Goal: Task Accomplishment & Management: Manage account settings

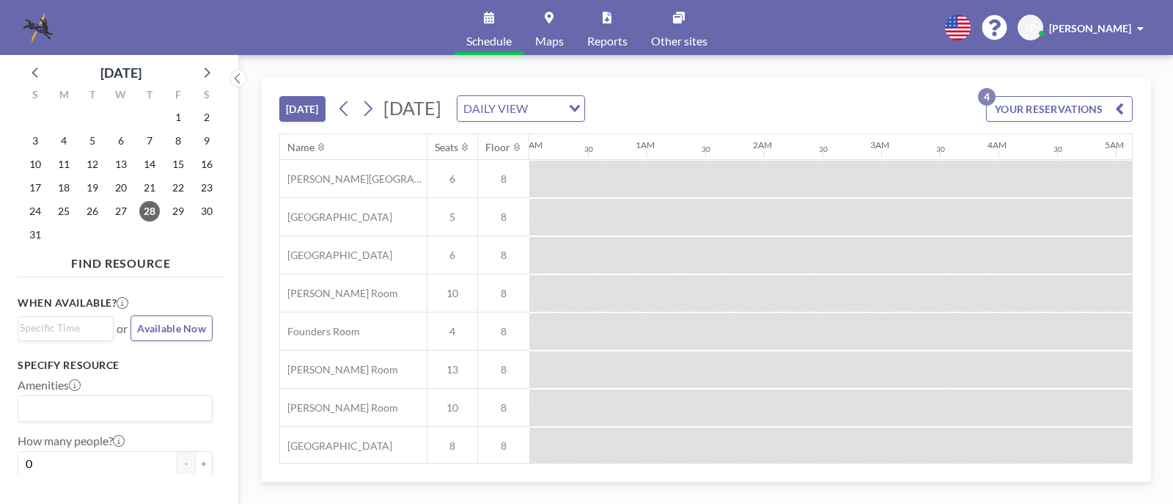
scroll to position [0, 1056]
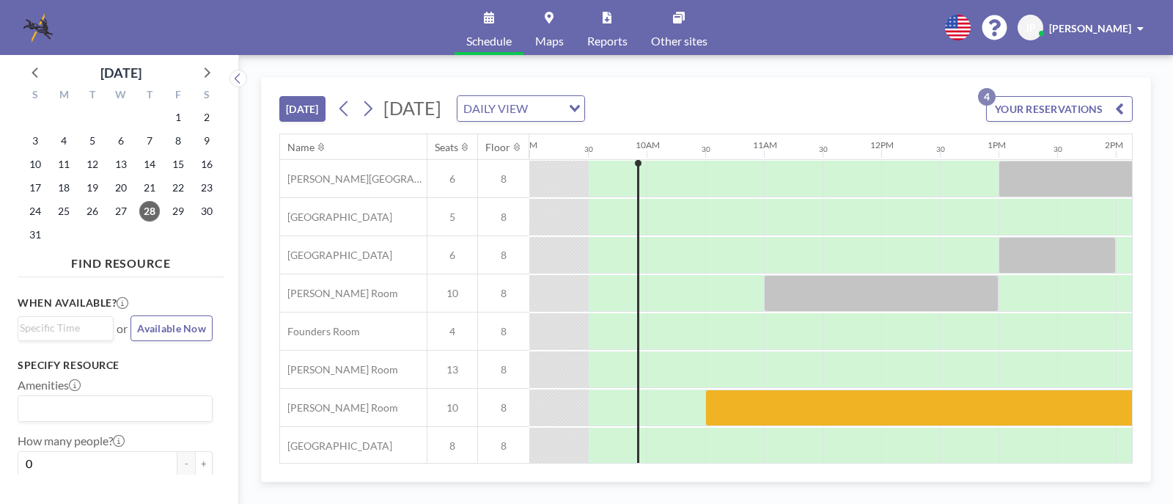
click at [1117, 106] on icon "button" at bounding box center [1119, 109] width 9 height 18
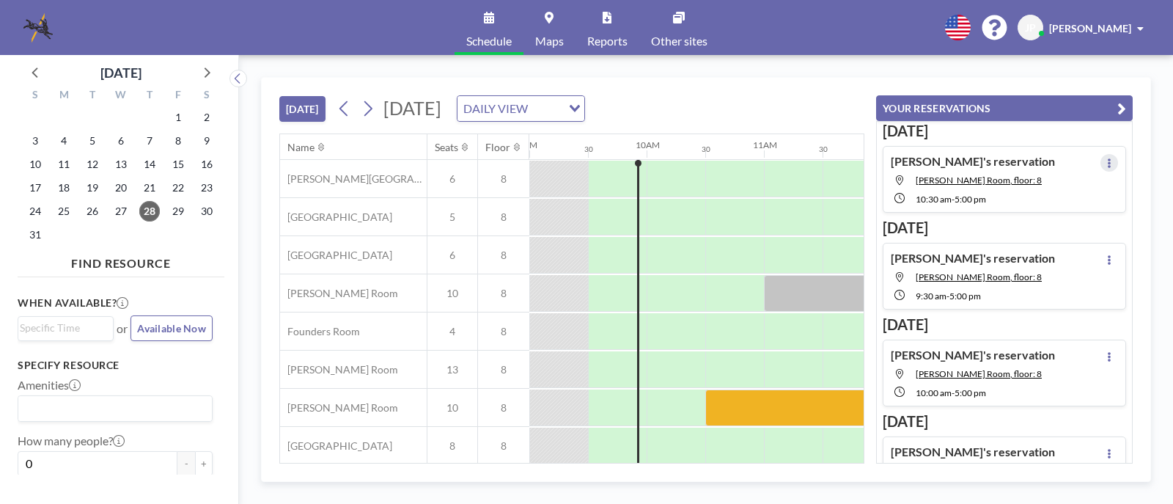
click at [1103, 157] on button at bounding box center [1110, 163] width 18 height 18
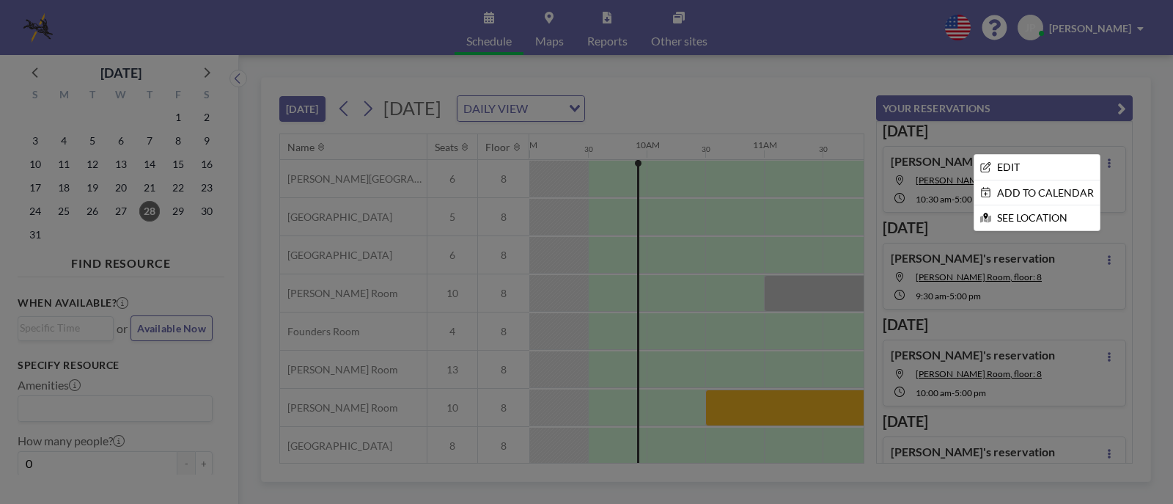
click at [1053, 139] on div at bounding box center [586, 252] width 1173 height 504
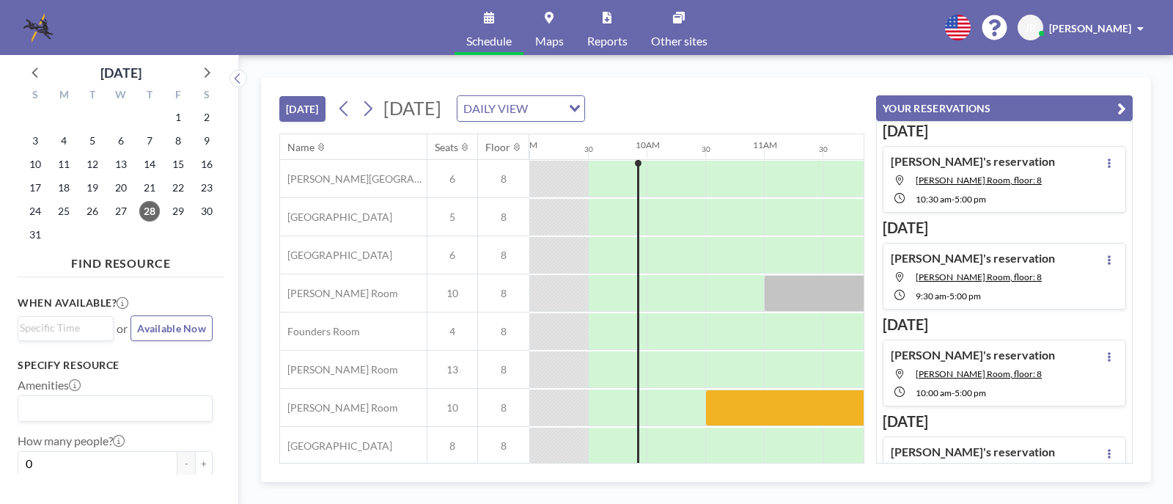
click at [1024, 161] on div "[PERSON_NAME]'s reservation [PERSON_NAME][GEOGRAPHIC_DATA], floor: 8 10:30 AM -…" at bounding box center [1004, 179] width 243 height 67
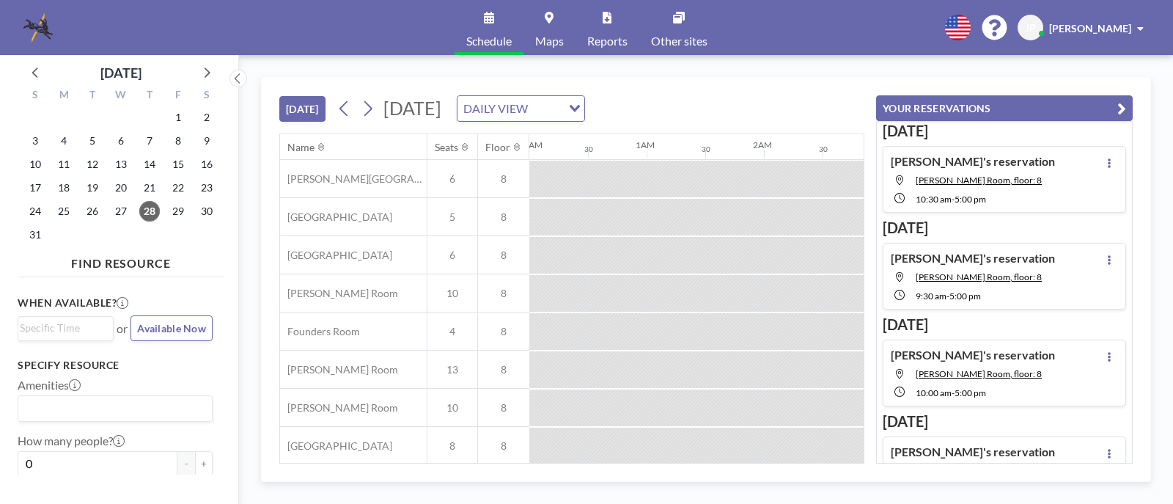
scroll to position [225, 1173]
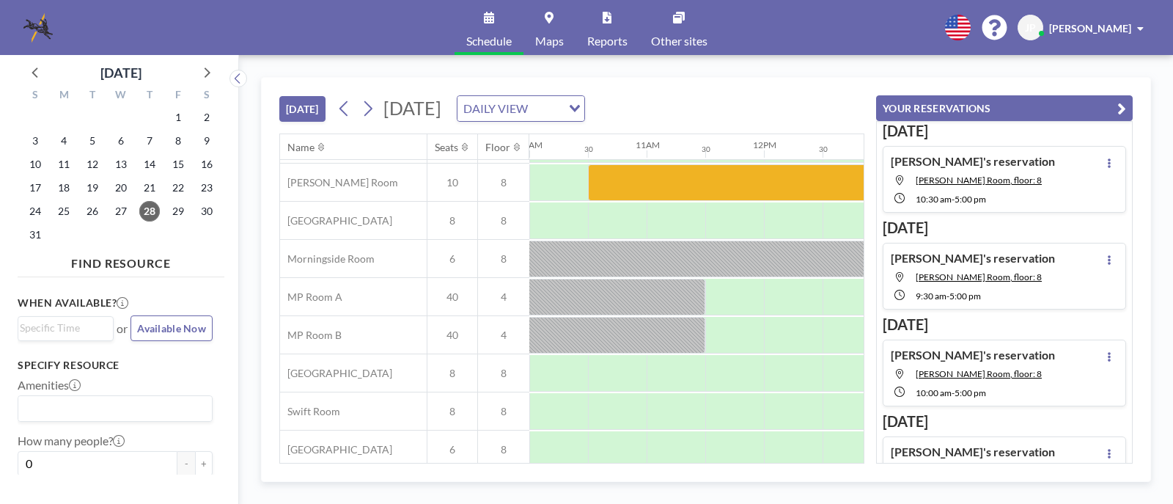
click at [977, 165] on h4 "[PERSON_NAME]'s reservation" at bounding box center [973, 161] width 164 height 15
click at [992, 182] on span "[PERSON_NAME] Room, floor: 8" at bounding box center [979, 180] width 126 height 11
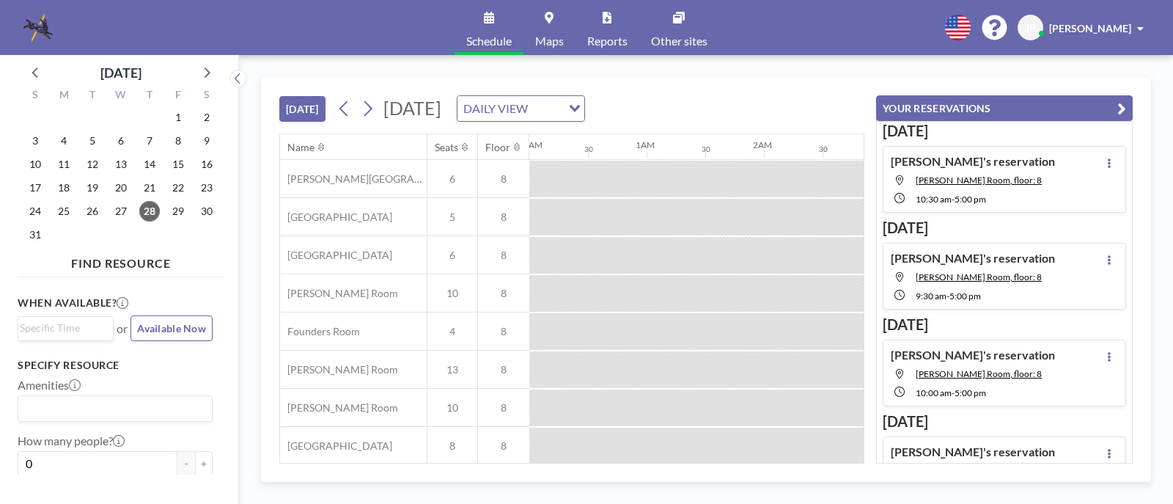
scroll to position [0, 1056]
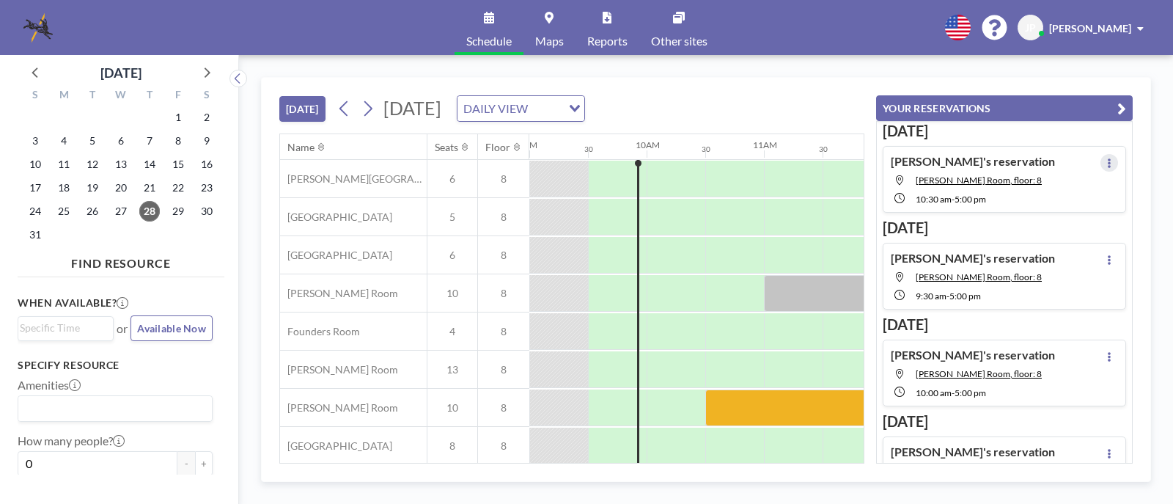
click at [1108, 163] on icon at bounding box center [1109, 163] width 3 height 10
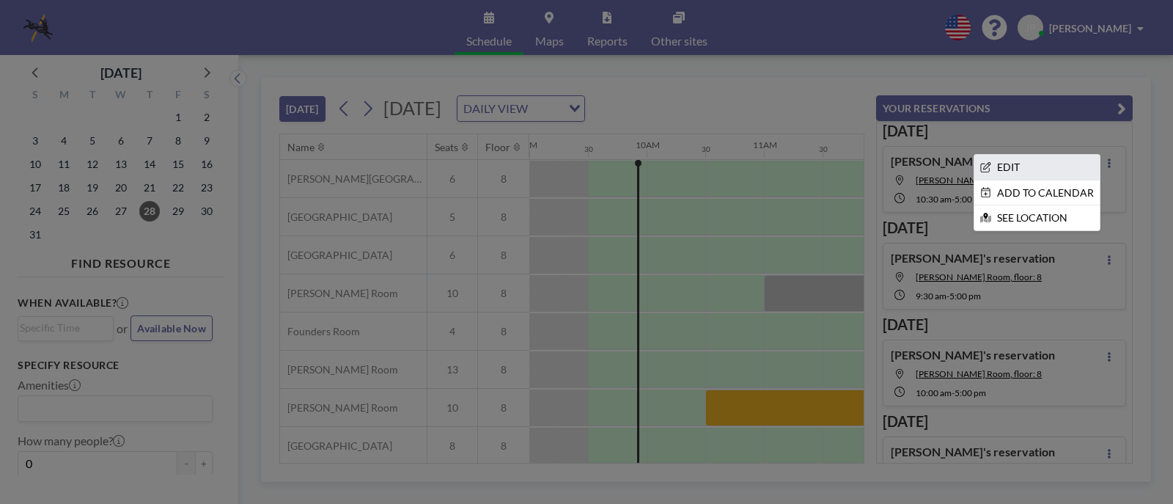
click at [1029, 162] on li "EDIT" at bounding box center [1036, 167] width 125 height 25
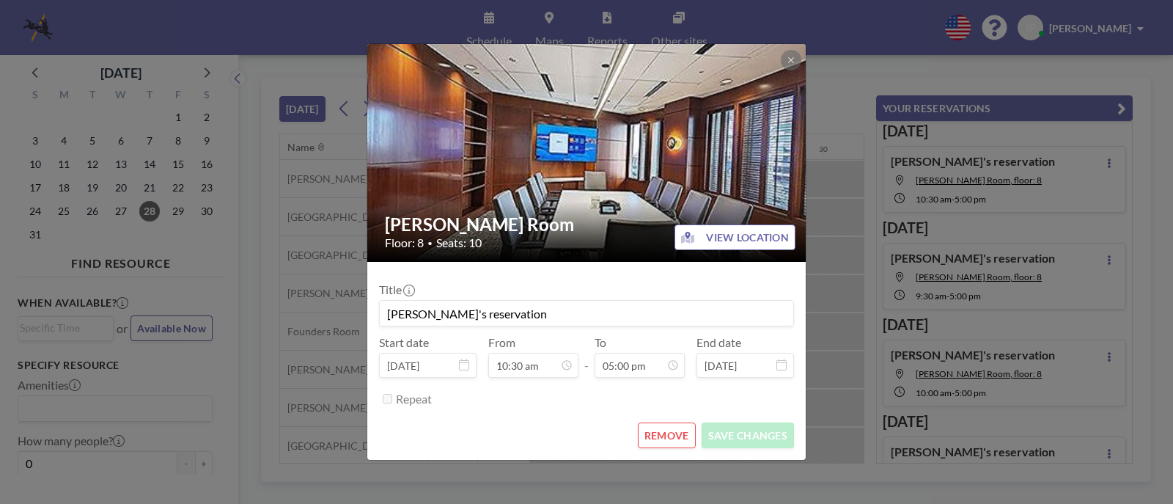
scroll to position [0, 1173]
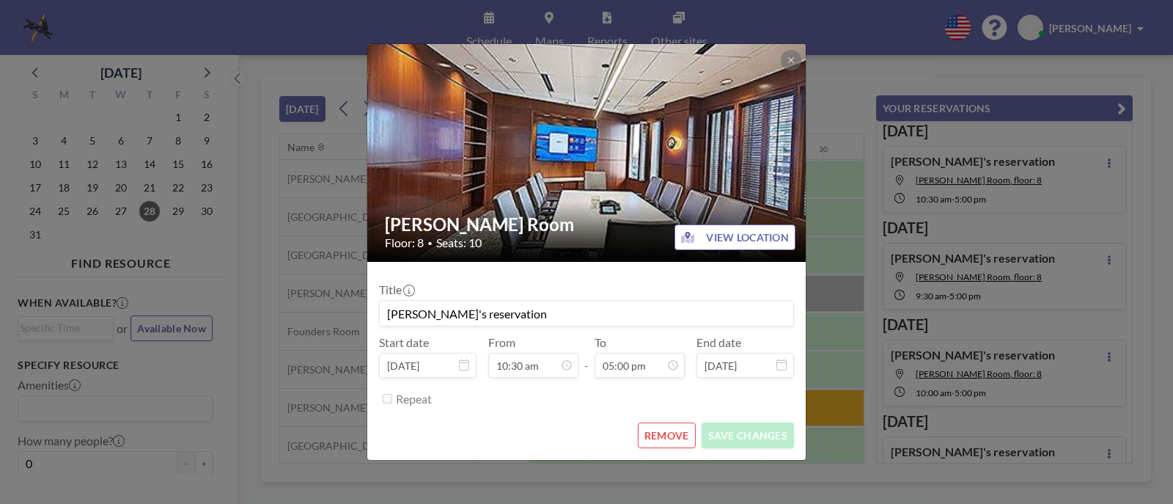
click at [671, 427] on button "REMOVE" at bounding box center [667, 435] width 58 height 26
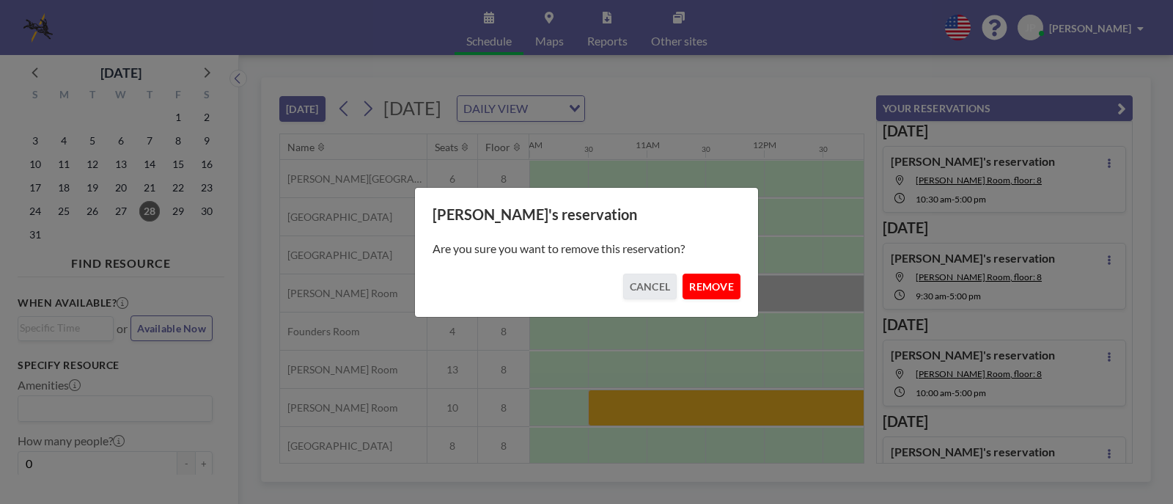
click at [702, 285] on button "REMOVE" at bounding box center [712, 287] width 58 height 26
